Goal: Information Seeking & Learning: Find specific page/section

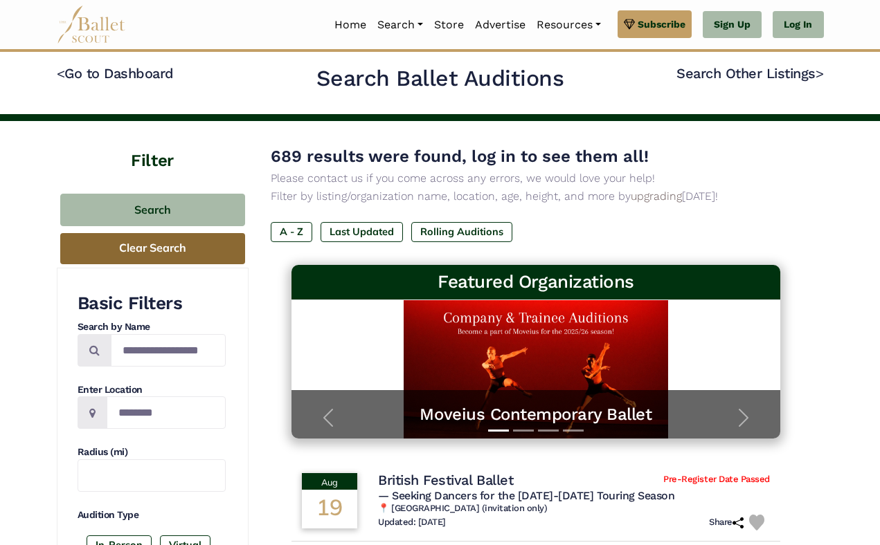
scroll to position [3, 0]
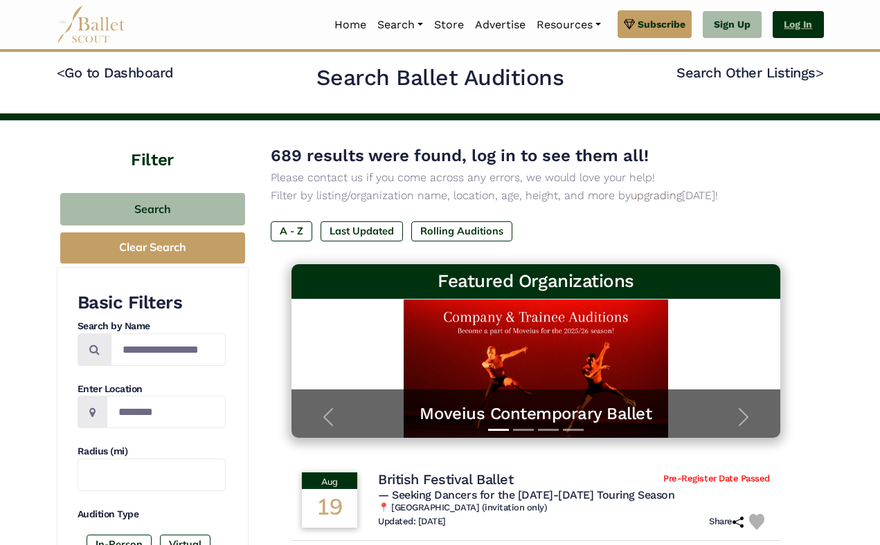
click at [795, 26] on link "Log In" at bounding box center [797, 25] width 51 height 28
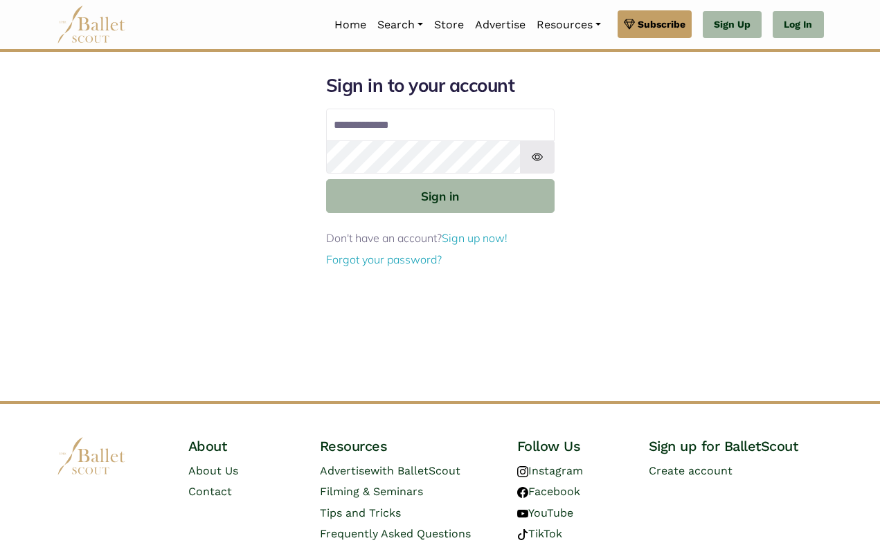
click at [495, 120] on input "Email address" at bounding box center [440, 125] width 228 height 33
type input "**********"
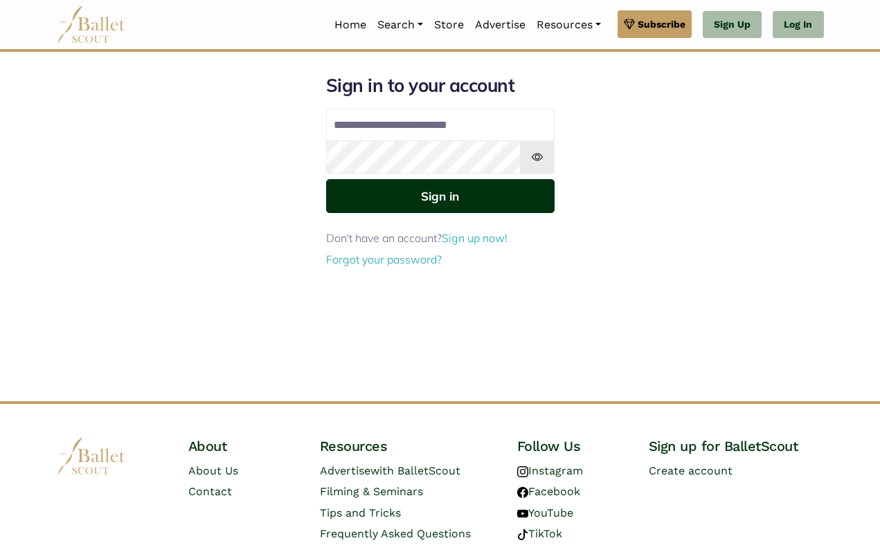
click at [460, 193] on button "Sign in" at bounding box center [440, 196] width 228 height 34
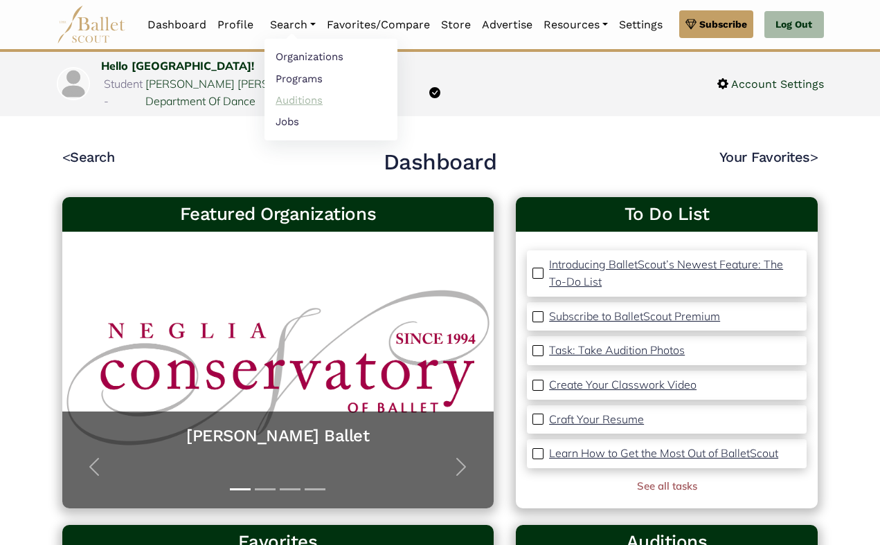
click at [305, 96] on link "Auditions" at bounding box center [330, 99] width 133 height 21
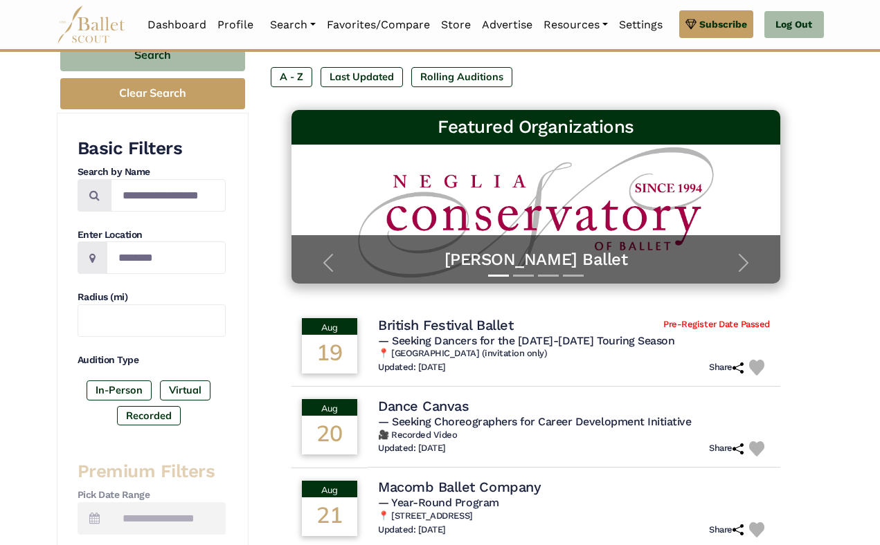
scroll to position [161, 0]
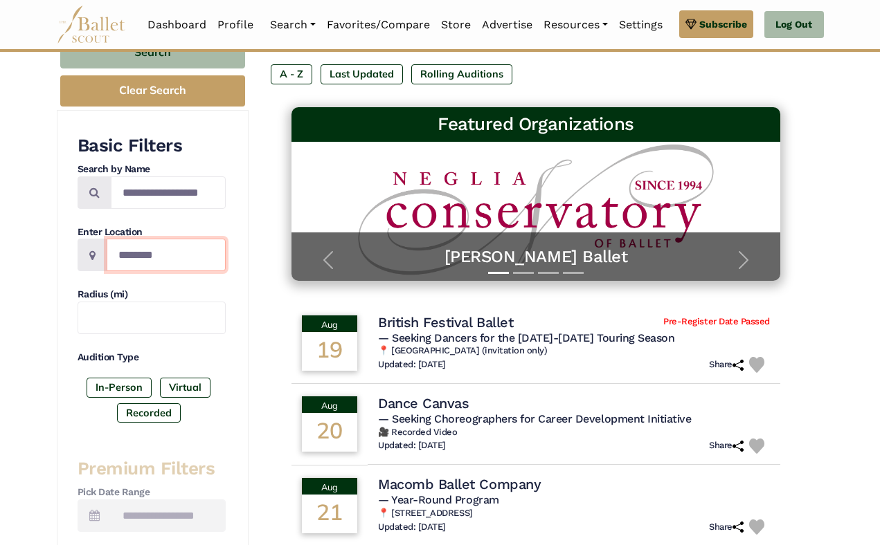
click at [146, 264] on input "Location" at bounding box center [166, 255] width 119 height 33
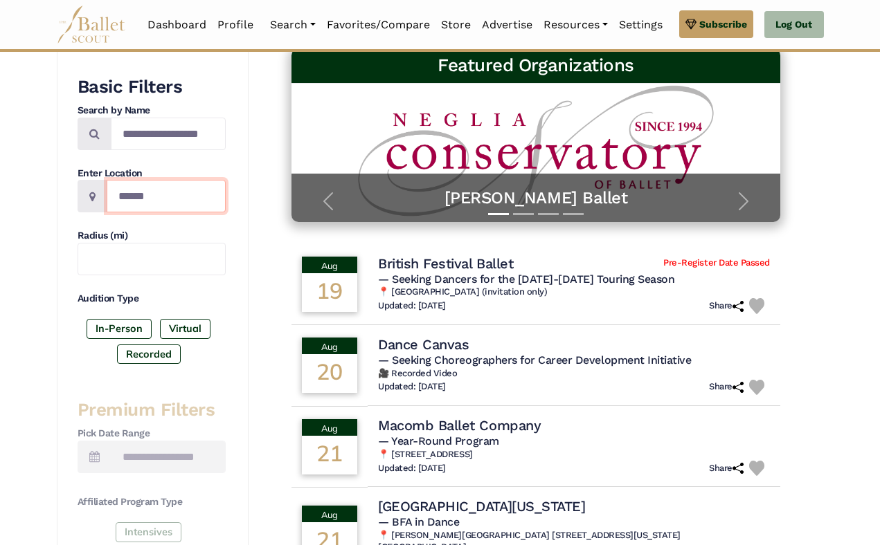
scroll to position [237, 0]
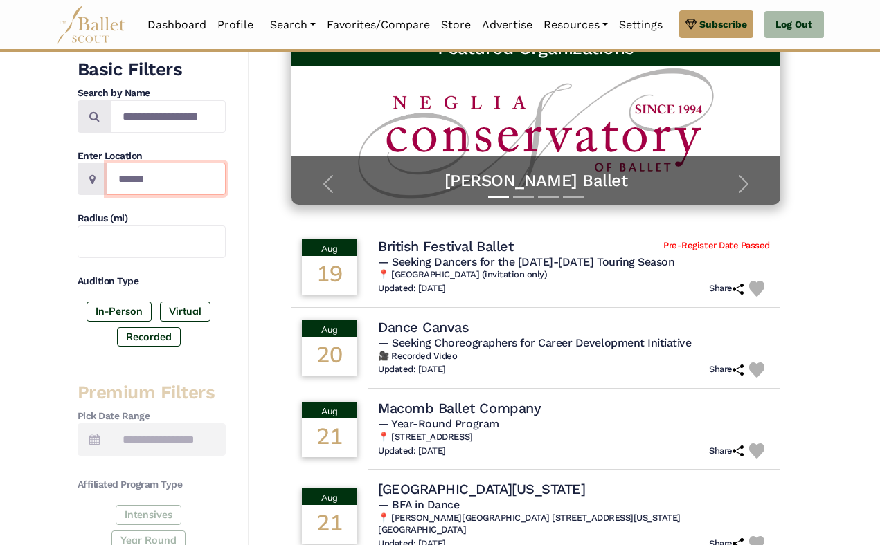
type input "******"
click at [218, 302] on div "In-Person Virtual Recorded" at bounding box center [152, 327] width 148 height 51
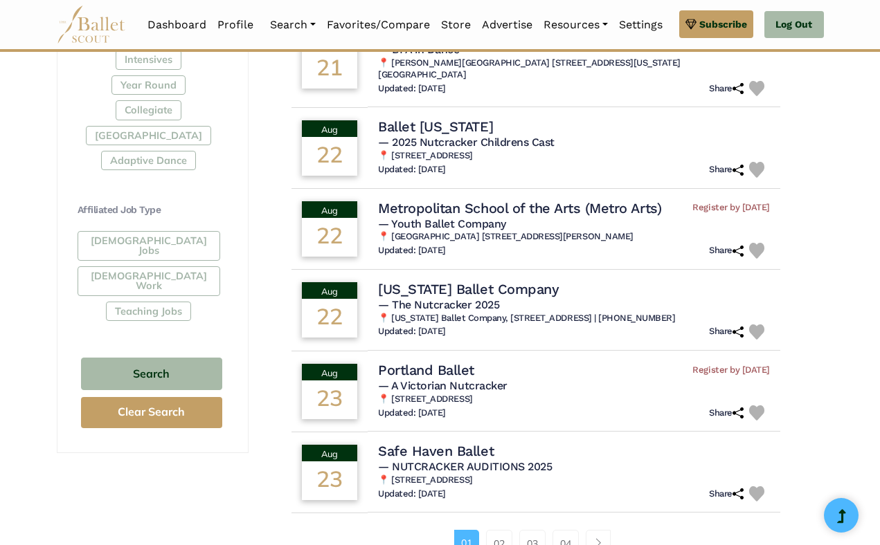
scroll to position [694, 0]
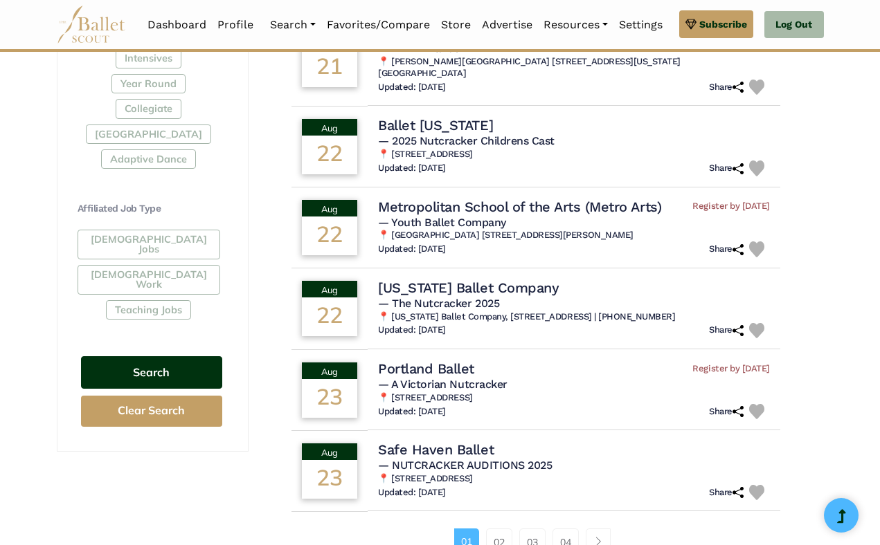
click at [189, 356] on button "Search" at bounding box center [151, 372] width 141 height 33
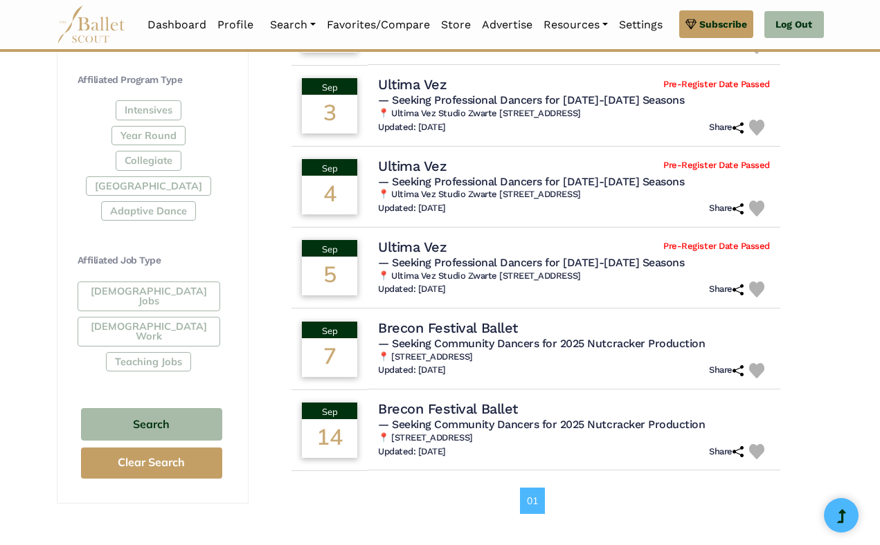
scroll to position [643, 0]
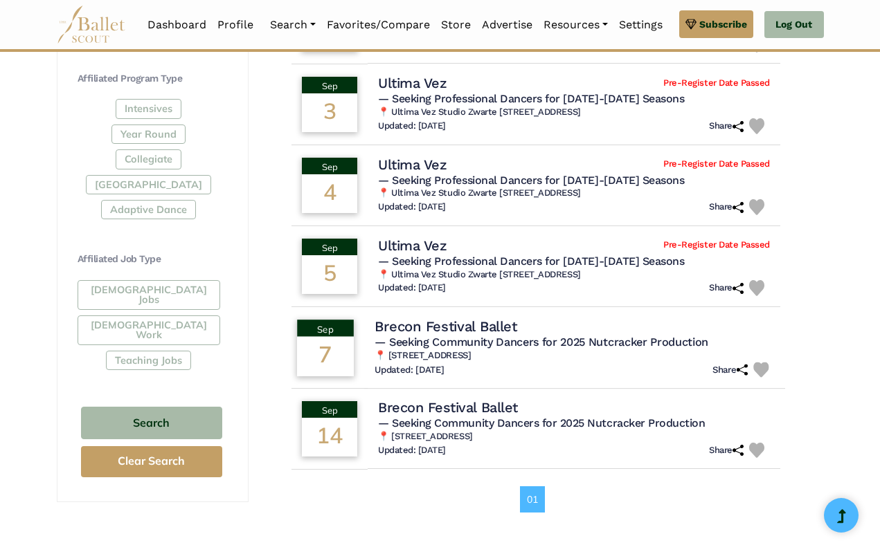
click at [518, 324] on div "Brecon Festival Ballet" at bounding box center [574, 326] width 399 height 19
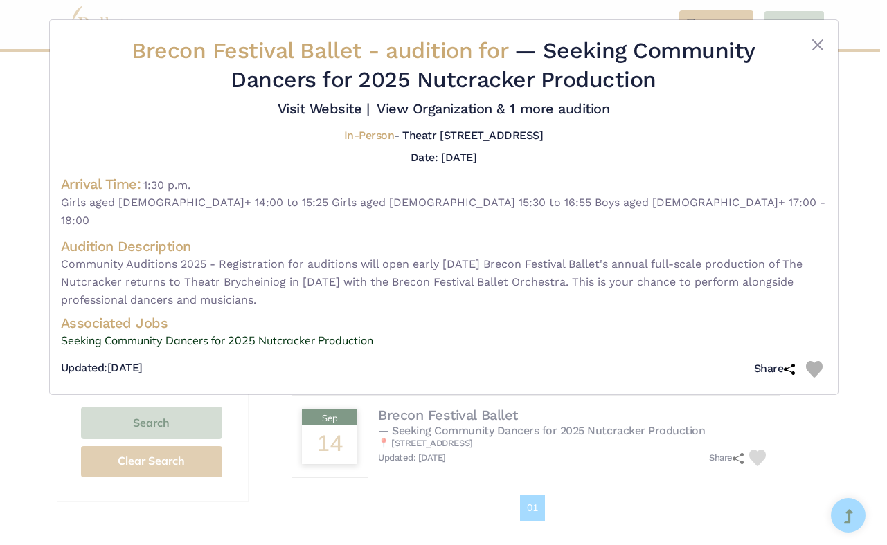
click at [818, 35] on div "Brecon Festival Ballet - audition for — Seeking Community Dancers for 2025 Nutc…" at bounding box center [444, 207] width 788 height 374
click at [819, 42] on button "Close" at bounding box center [817, 45] width 17 height 17
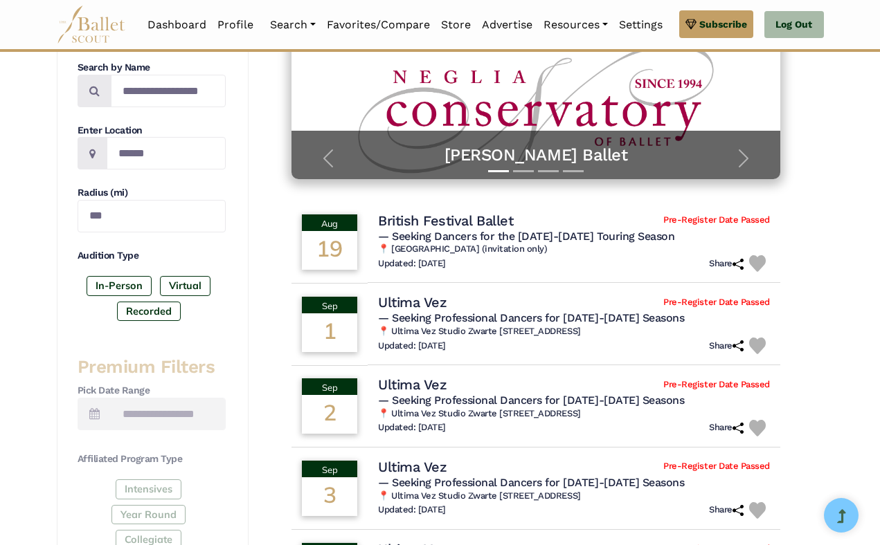
scroll to position [201, 0]
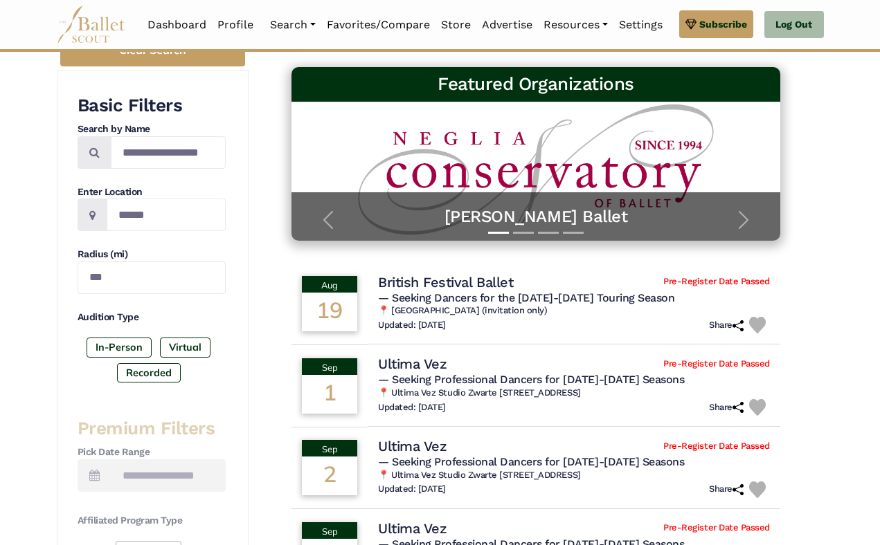
click at [530, 296] on span "— Seeking Dancers for the [DATE]-[DATE] Touring Season" at bounding box center [526, 297] width 296 height 13
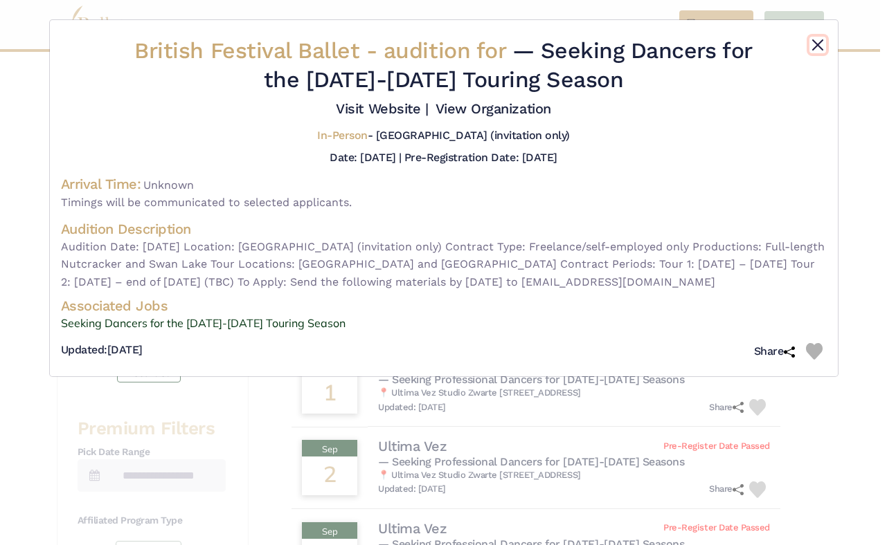
click at [823, 44] on button "Close" at bounding box center [817, 45] width 17 height 17
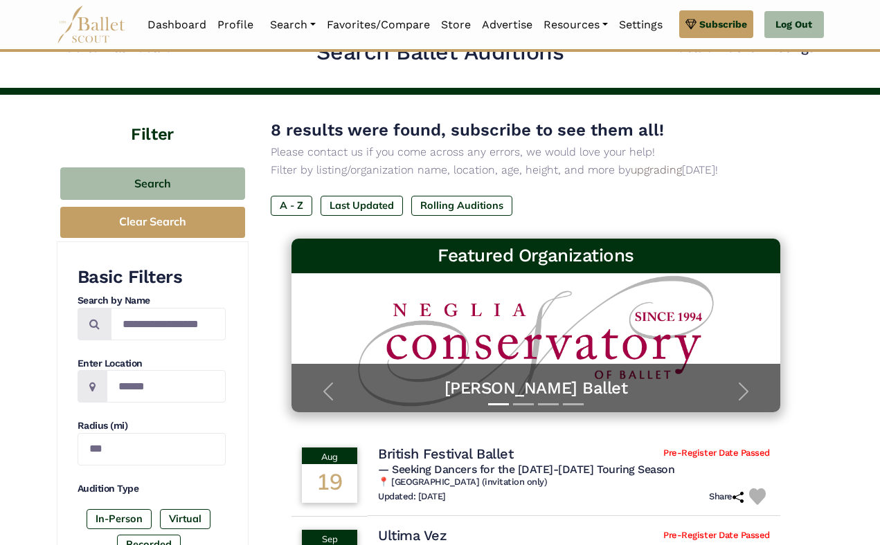
scroll to position [0, 0]
